Goal: Task Accomplishment & Management: Manage account settings

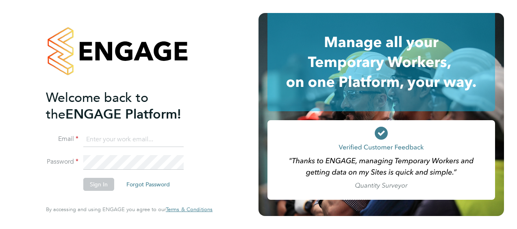
type input "[PERSON_NAME][EMAIL_ADDRESS][PERSON_NAME][DOMAIN_NAME]"
click at [101, 188] on button "Sign In" at bounding box center [98, 184] width 31 height 13
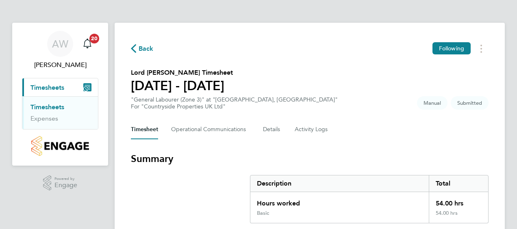
drag, startPoint x: 514, startPoint y: 54, endPoint x: 517, endPoint y: 77, distance: 22.9
click at [377, 104] on section "Lord Vinny Hannam's Timesheet 22 - 28 Sept 2025 "General Labourer (Zone 3)" at …" at bounding box center [310, 89] width 358 height 42
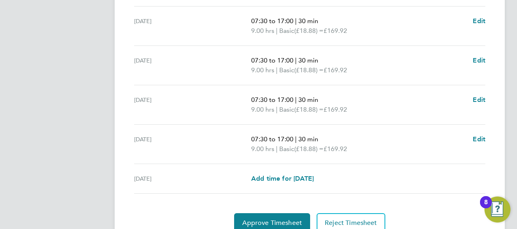
scroll to position [373, 0]
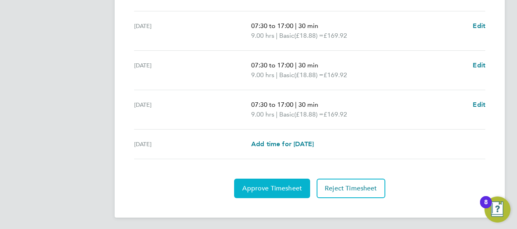
click at [280, 181] on button "Approve Timesheet" at bounding box center [272, 189] width 76 height 20
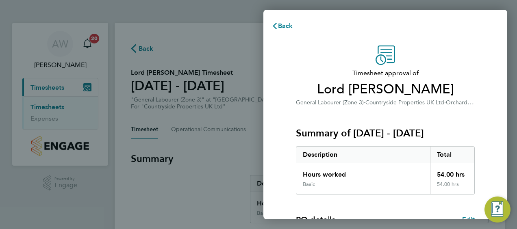
click at [503, 53] on div "Timesheet approval of Lord Vinny Hannam General Labourer (Zone 3) · Countryside…" at bounding box center [385, 208] width 244 height 344
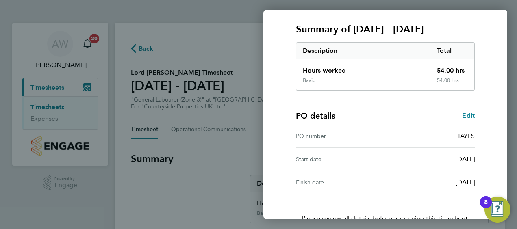
scroll to position [159, 0]
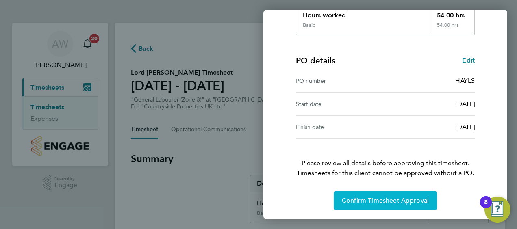
click at [397, 203] on span "Confirm Timesheet Approval" at bounding box center [385, 201] width 87 height 8
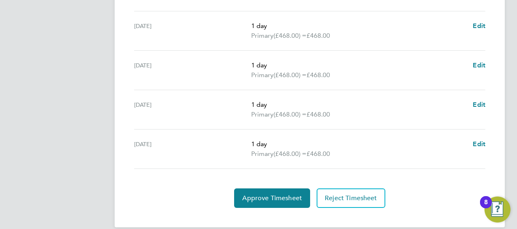
scroll to position [343, 0]
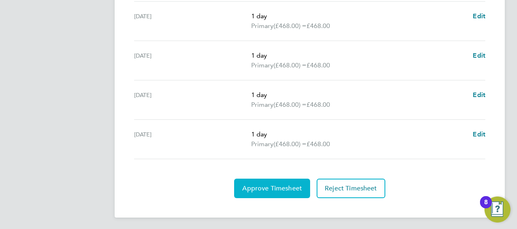
click at [276, 180] on button "Approve Timesheet" at bounding box center [272, 189] width 76 height 20
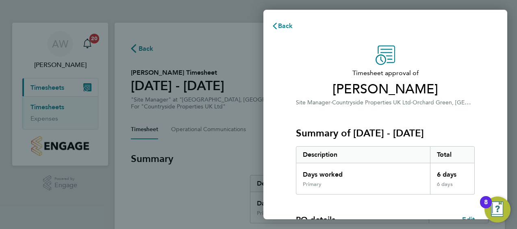
click at [476, 58] on div "Timesheet approval of Sam Drew Site Manager · Countryside Properties UK Ltd · O…" at bounding box center [385, 208] width 198 height 324
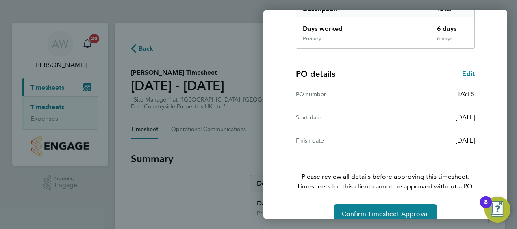
scroll to position [159, 0]
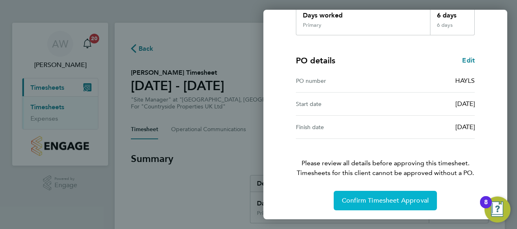
click at [386, 200] on span "Confirm Timesheet Approval" at bounding box center [385, 201] width 87 height 8
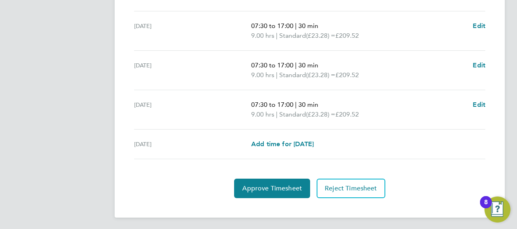
scroll to position [333, 0]
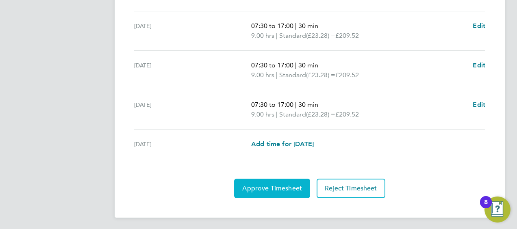
click at [280, 185] on span "Approve Timesheet" at bounding box center [272, 189] width 60 height 8
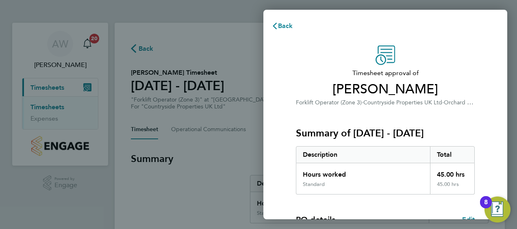
click at [489, 43] on div "Timesheet approval of Stefan Miles Forklift Operator (Zone 3) · Countryside Pro…" at bounding box center [385, 208] width 244 height 344
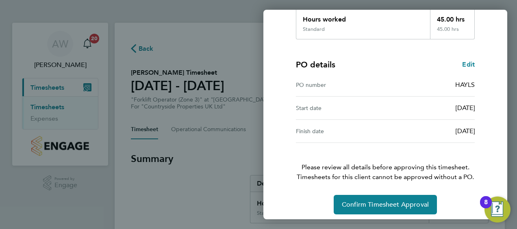
scroll to position [159, 0]
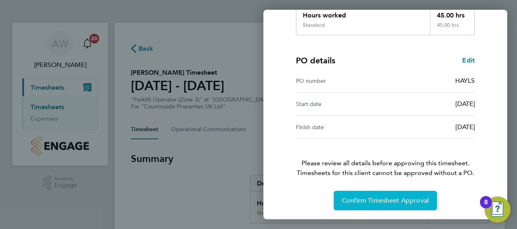
click at [397, 202] on span "Confirm Timesheet Approval" at bounding box center [385, 201] width 87 height 8
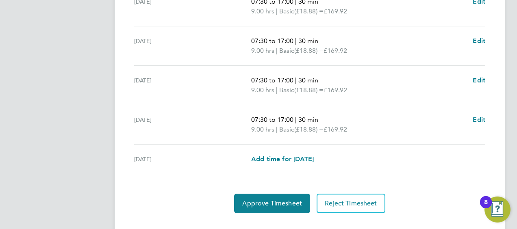
scroll to position [333, 0]
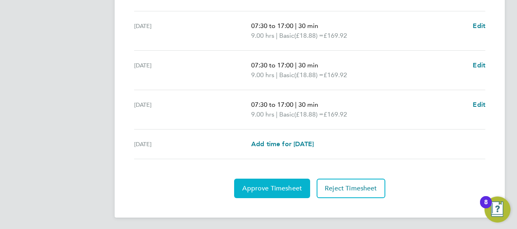
click at [278, 185] on span "Approve Timesheet" at bounding box center [272, 189] width 60 height 8
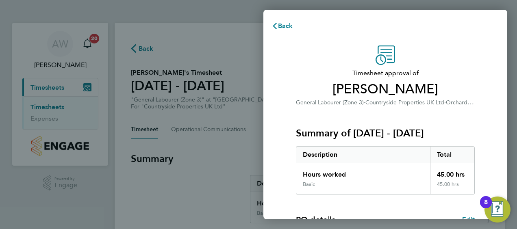
click at [453, 69] on span "Timesheet approval of" at bounding box center [385, 73] width 179 height 10
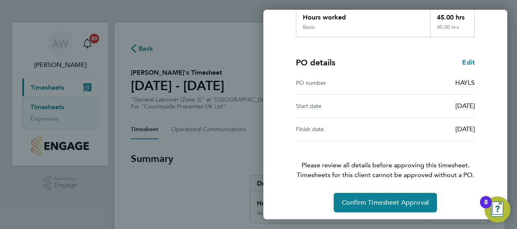
scroll to position [159, 0]
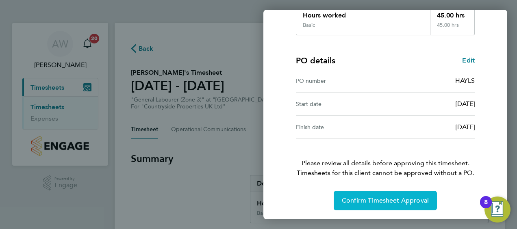
click at [395, 197] on span "Confirm Timesheet Approval" at bounding box center [385, 201] width 87 height 8
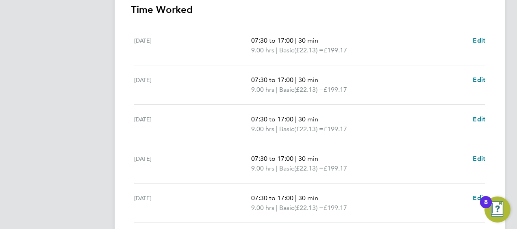
scroll to position [333, 0]
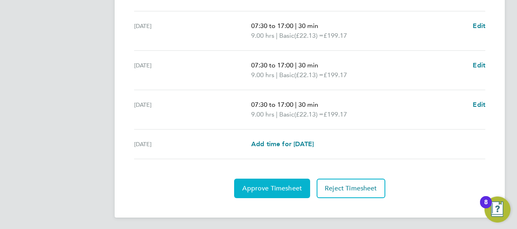
click at [277, 185] on span "Approve Timesheet" at bounding box center [272, 189] width 60 height 8
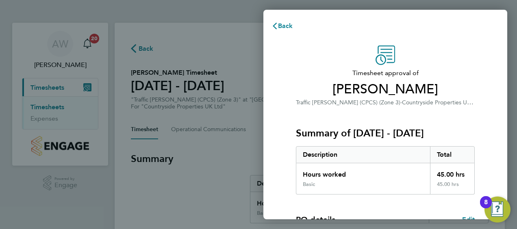
click at [476, 87] on div "Timesheet approval of Matthew Merriman Traffic Marshall (CPCS) (Zone 3) · Count…" at bounding box center [385, 208] width 198 height 324
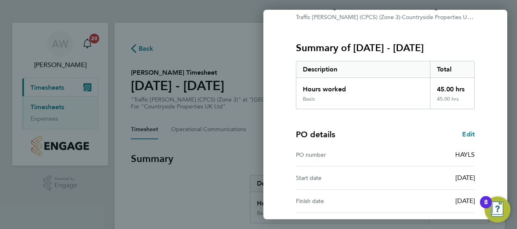
scroll to position [159, 0]
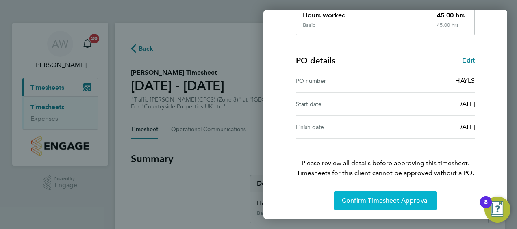
click at [408, 194] on button "Confirm Timesheet Approval" at bounding box center [385, 201] width 103 height 20
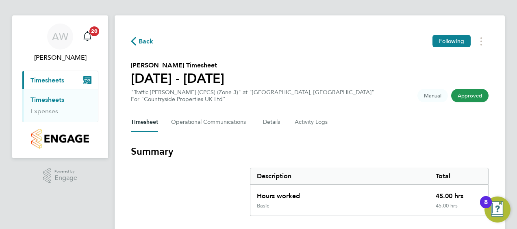
scroll to position [2, 0]
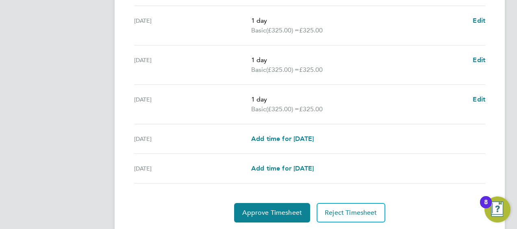
scroll to position [363, 0]
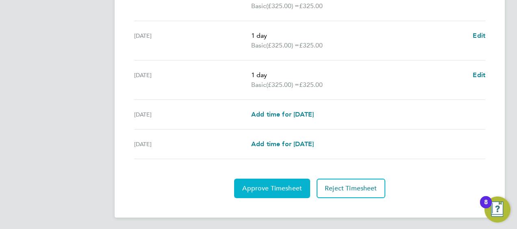
click at [265, 182] on button "Approve Timesheet" at bounding box center [272, 189] width 76 height 20
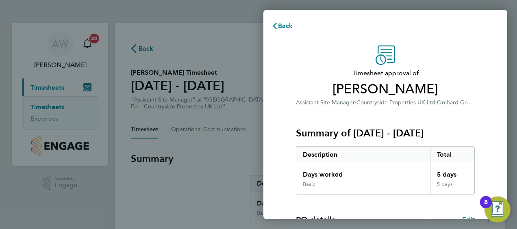
click at [453, 28] on div "Back" at bounding box center [385, 26] width 244 height 20
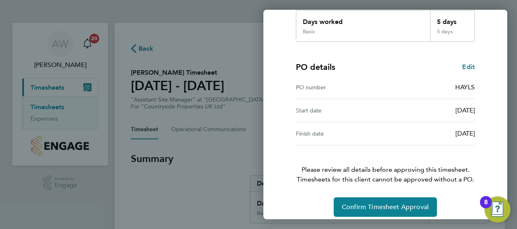
scroll to position [159, 0]
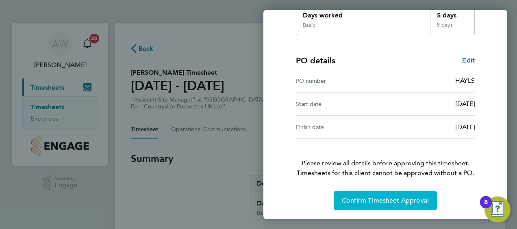
click at [389, 203] on span "Confirm Timesheet Approval" at bounding box center [385, 201] width 87 height 8
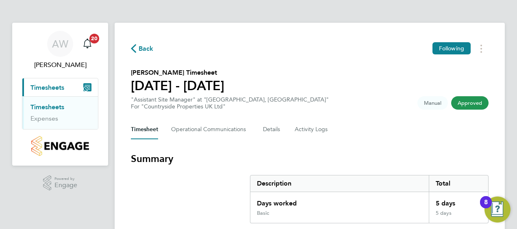
click at [483, 134] on div "Timesheet Operational Communications Details Activity Logs" at bounding box center [310, 130] width 358 height 20
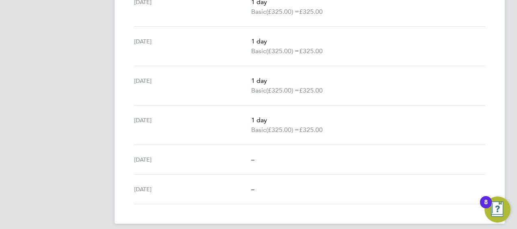
scroll to position [324, 0]
